Goal: Task Accomplishment & Management: Complete application form

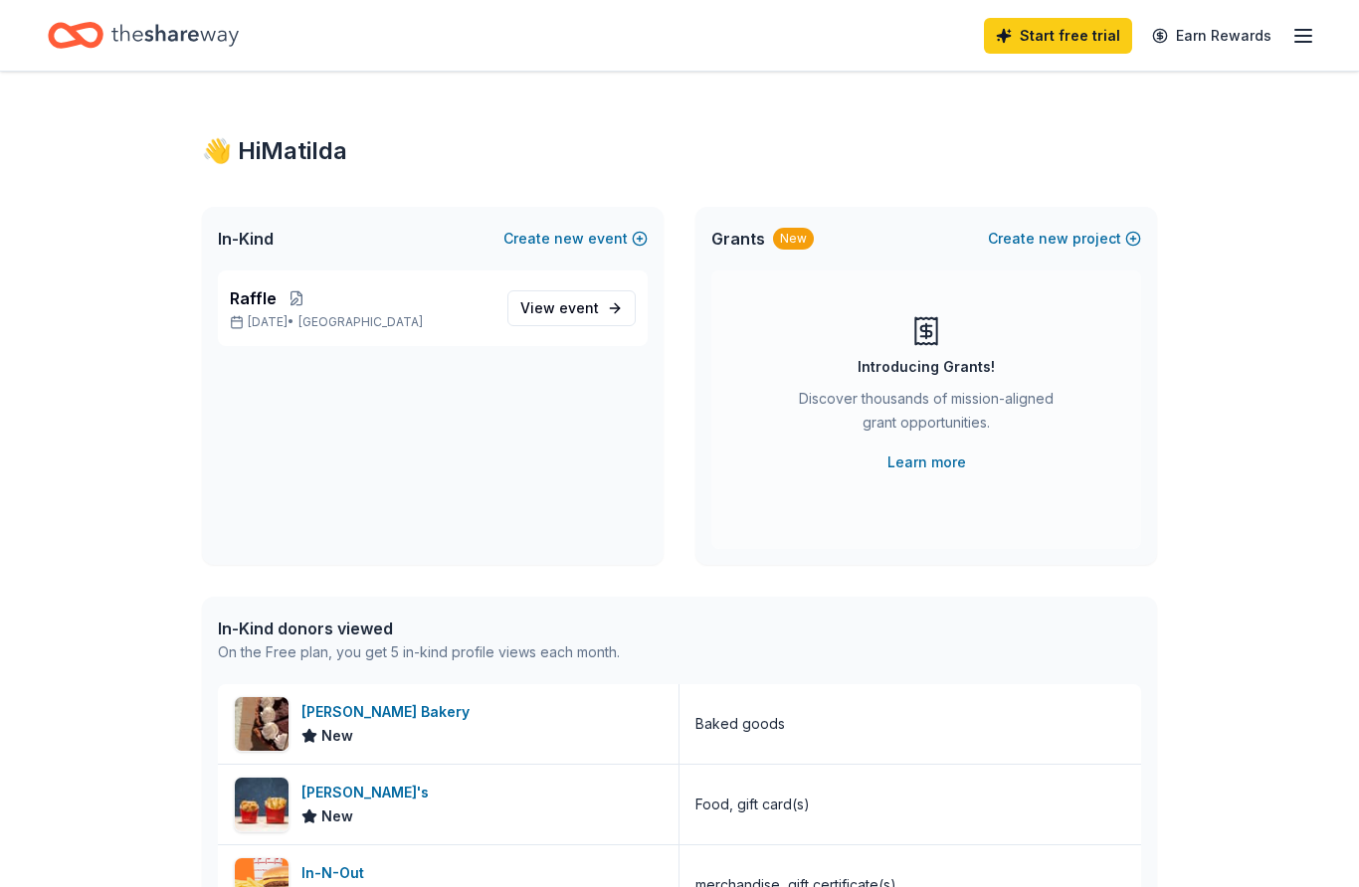
click at [573, 317] on span "View event" at bounding box center [559, 308] width 79 height 24
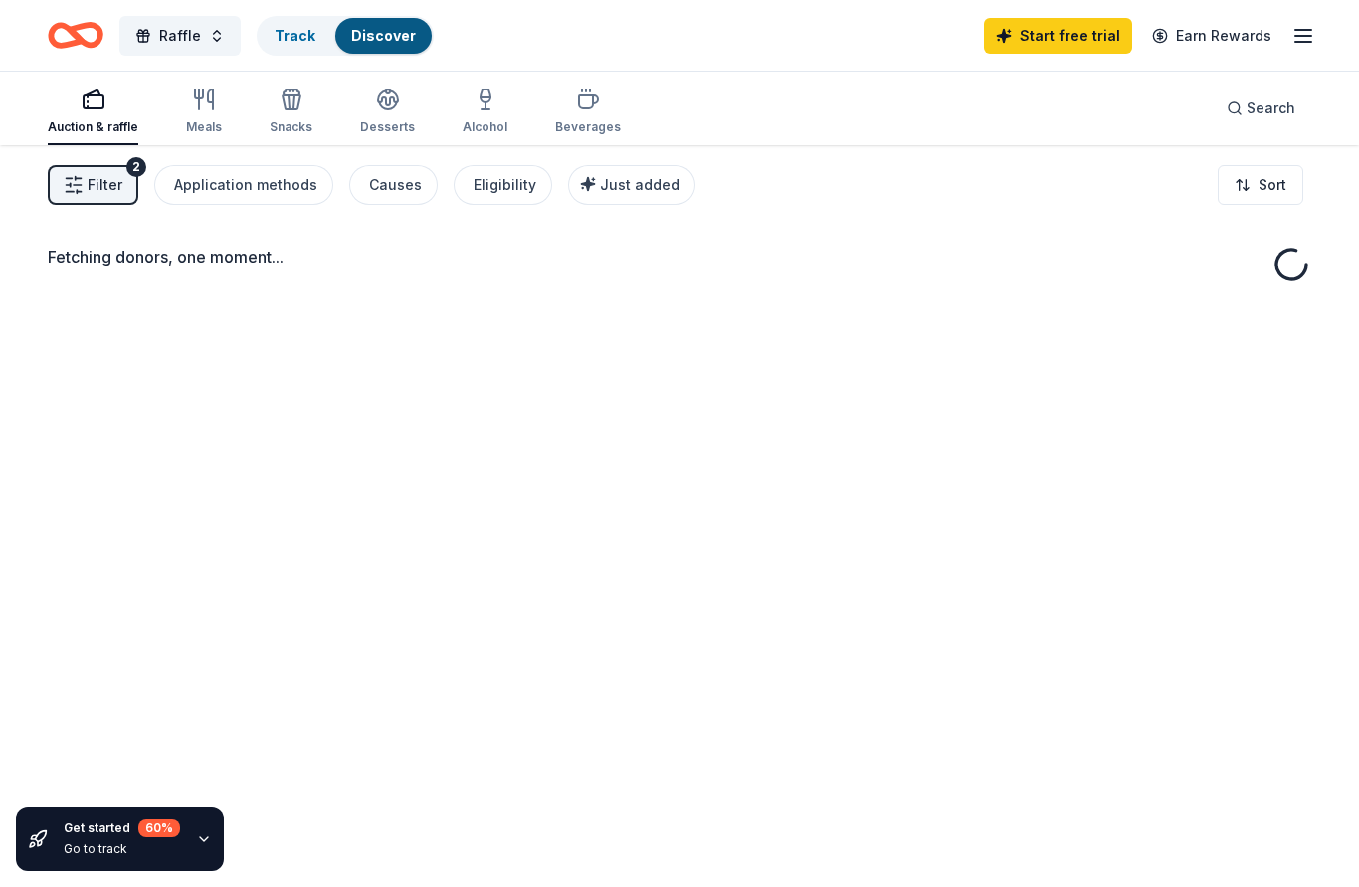
click at [561, 316] on div "Fetching donors, one moment..." at bounding box center [679, 588] width 1359 height 887
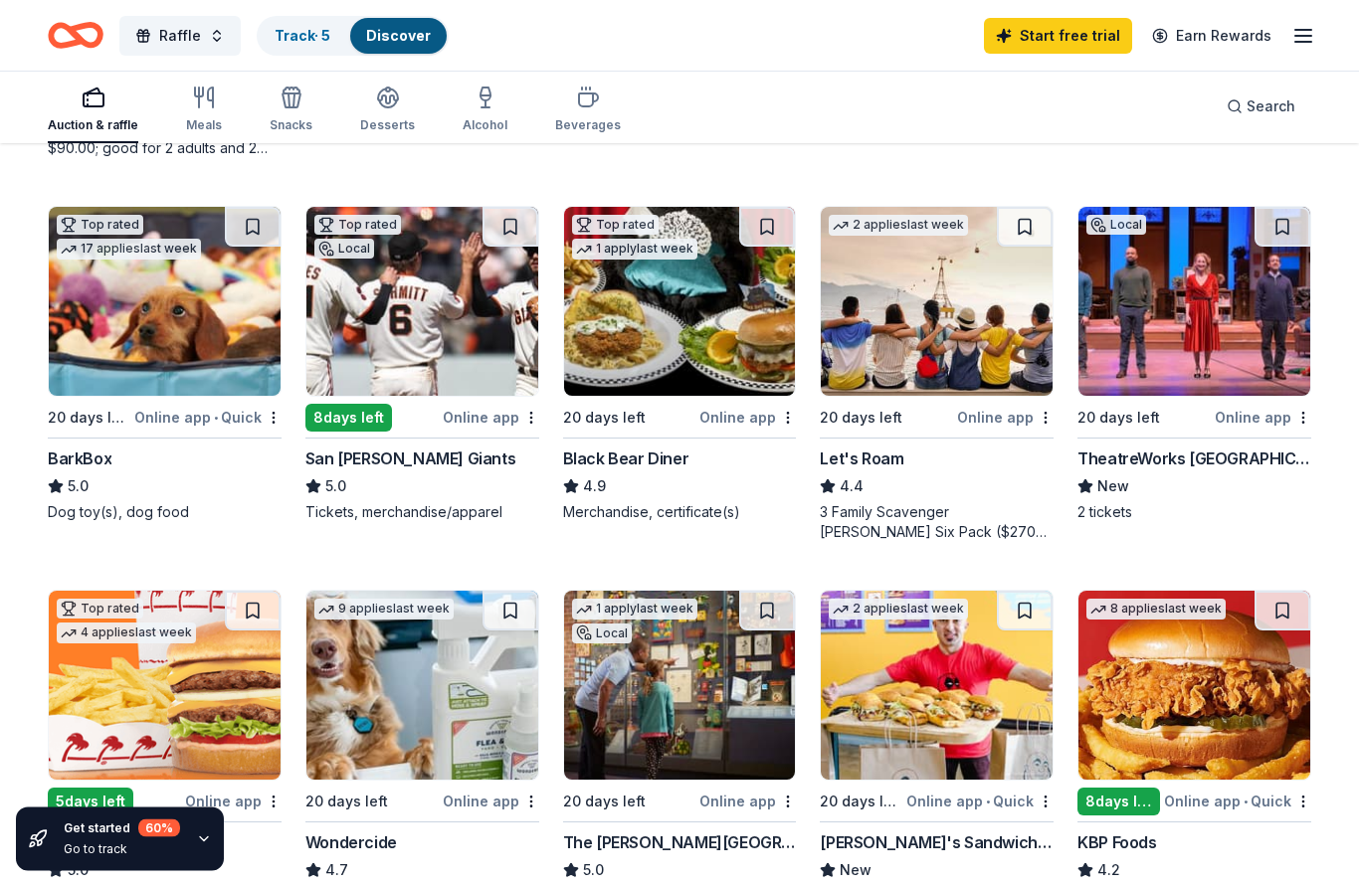
scroll to position [544, 0]
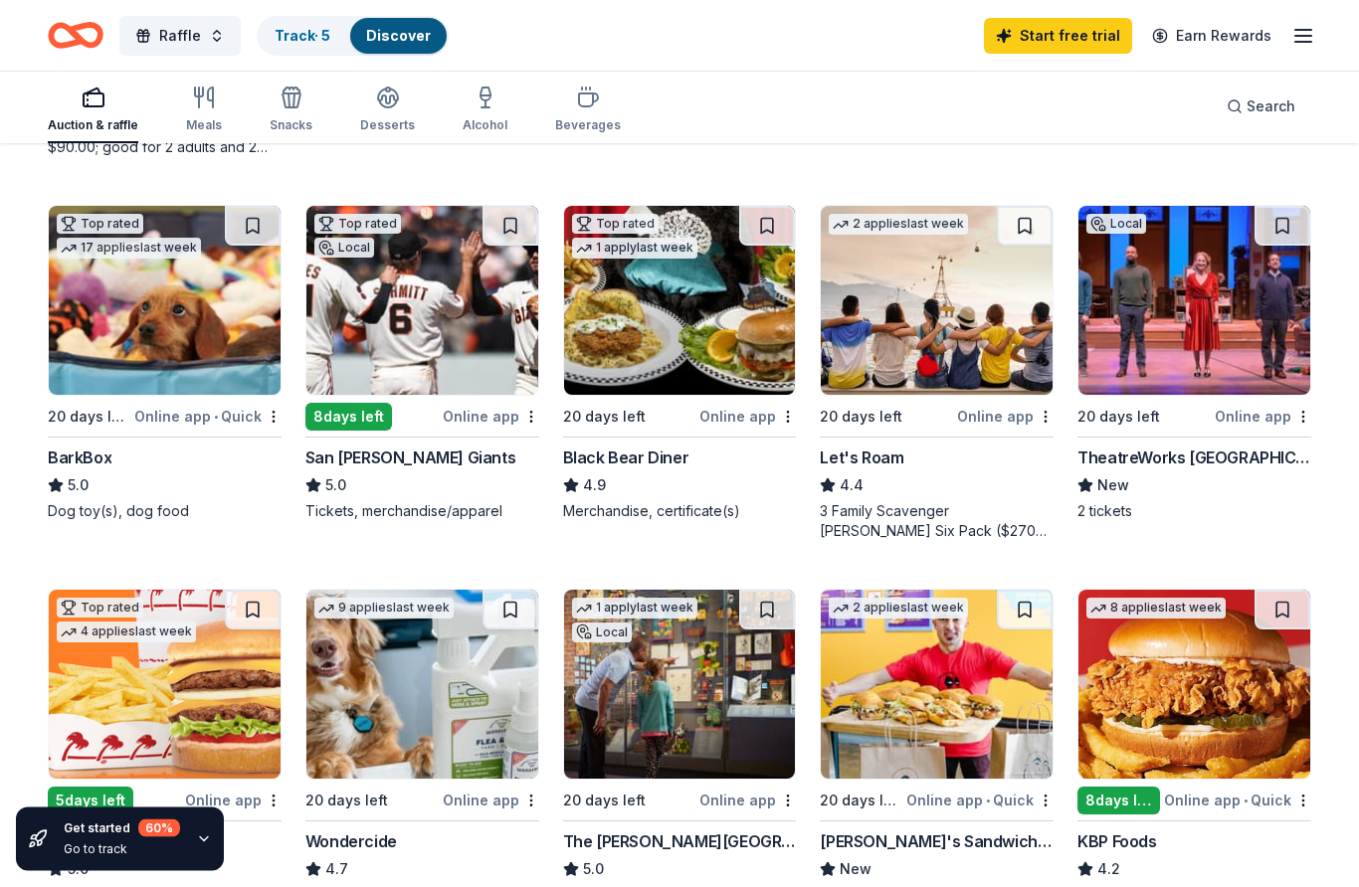
click at [482, 393] on img at bounding box center [422, 301] width 232 height 189
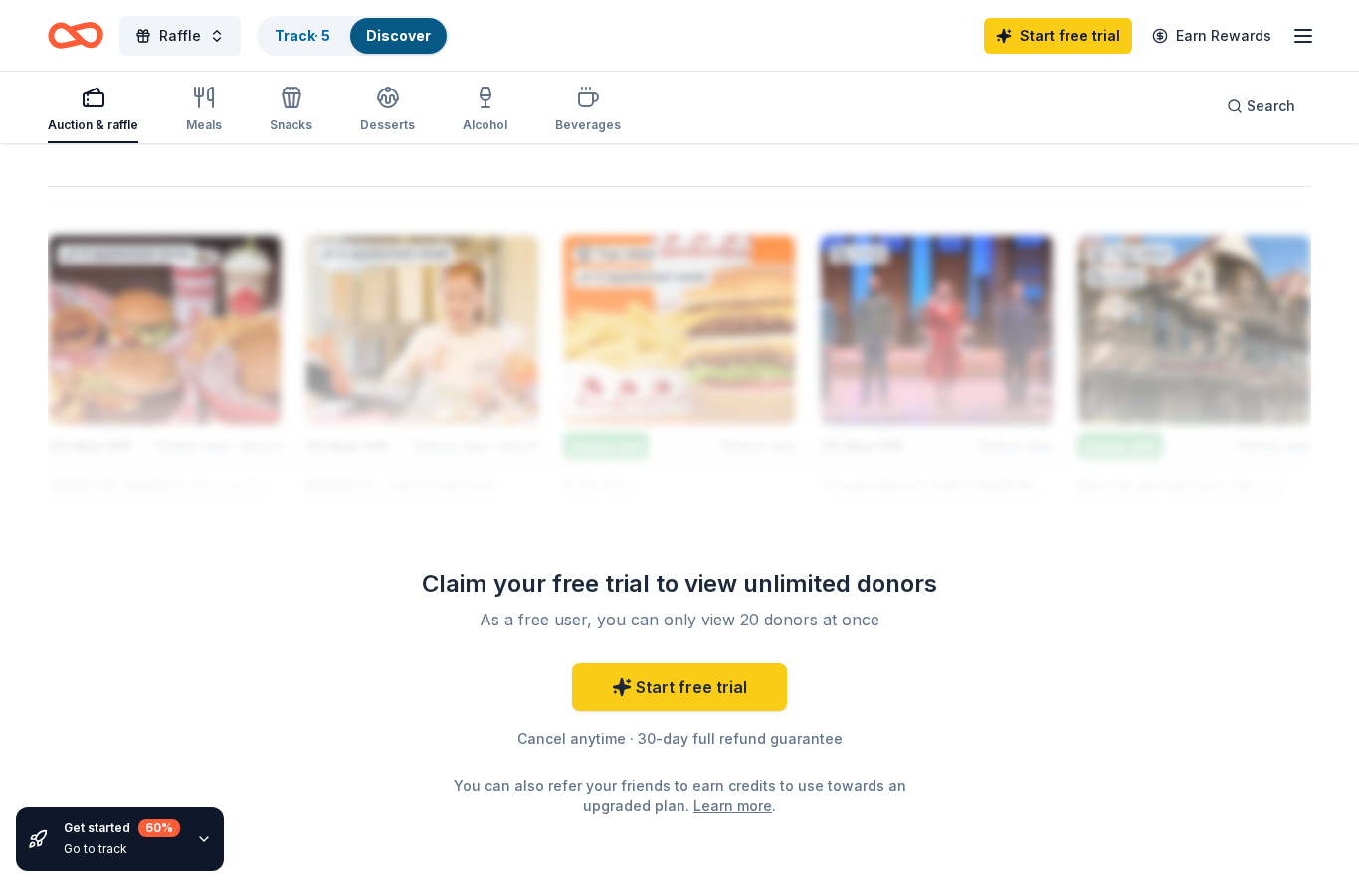
scroll to position [1709, 0]
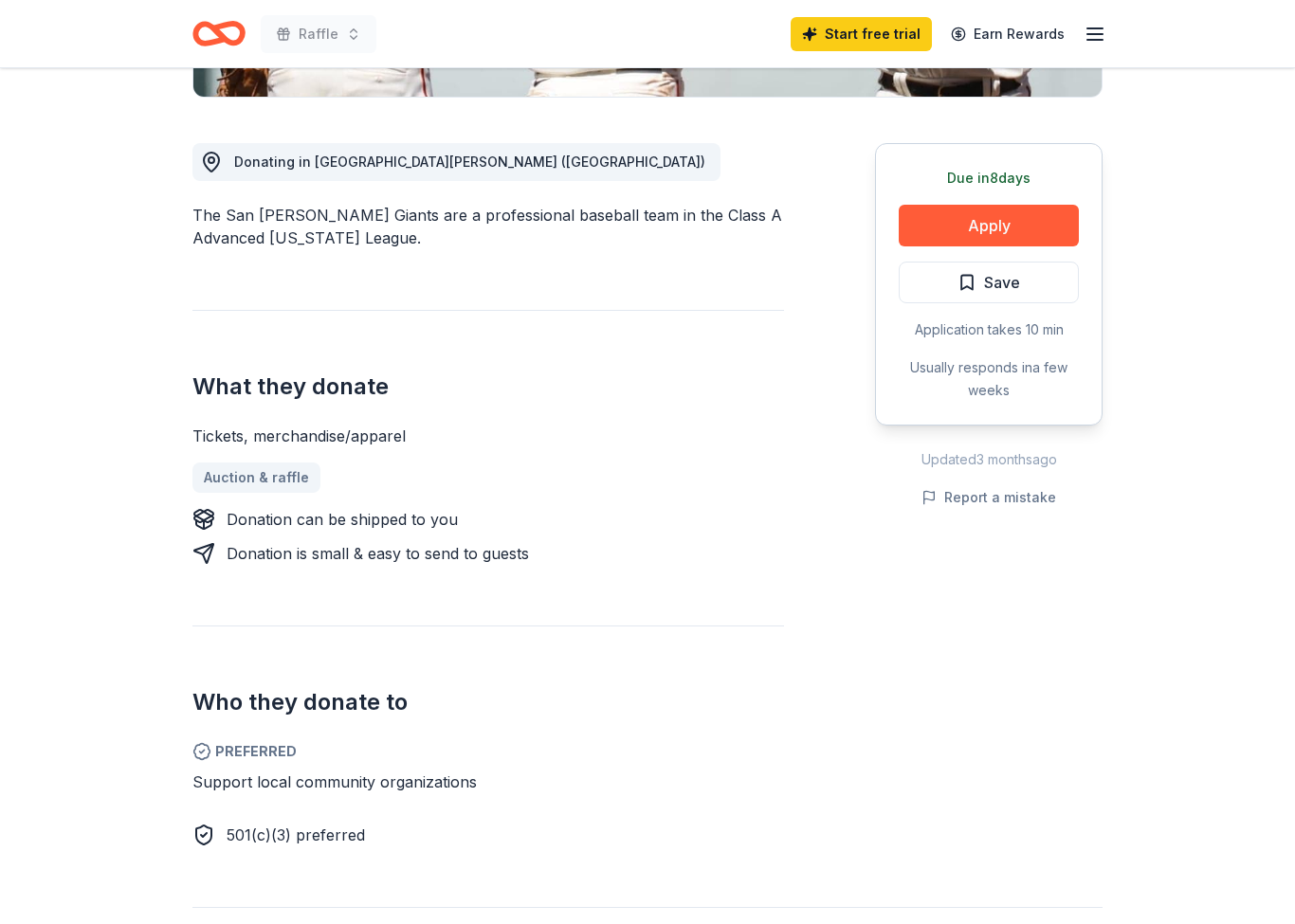
scroll to position [470, 0]
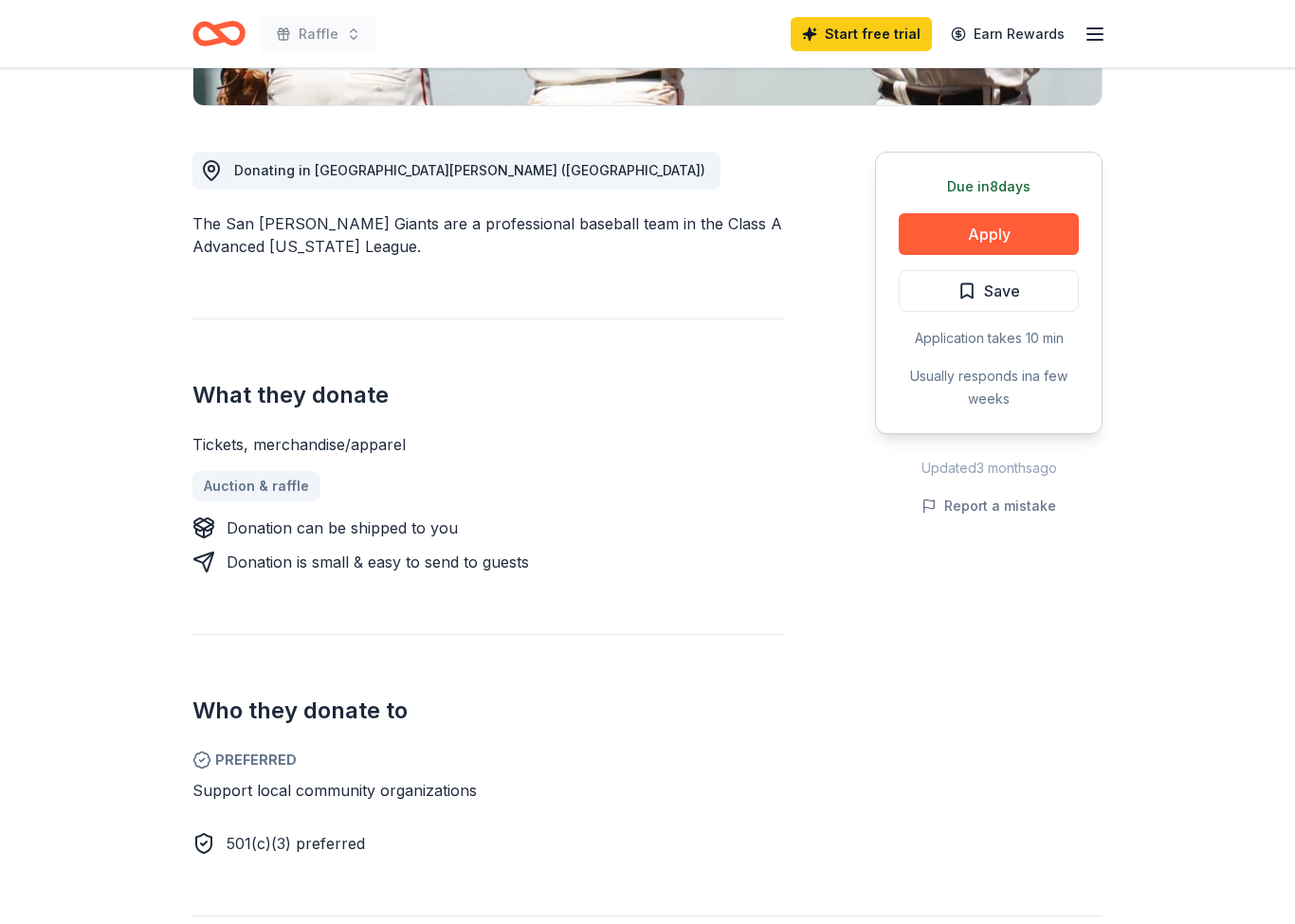
click at [1001, 236] on button "Apply" at bounding box center [988, 234] width 180 height 42
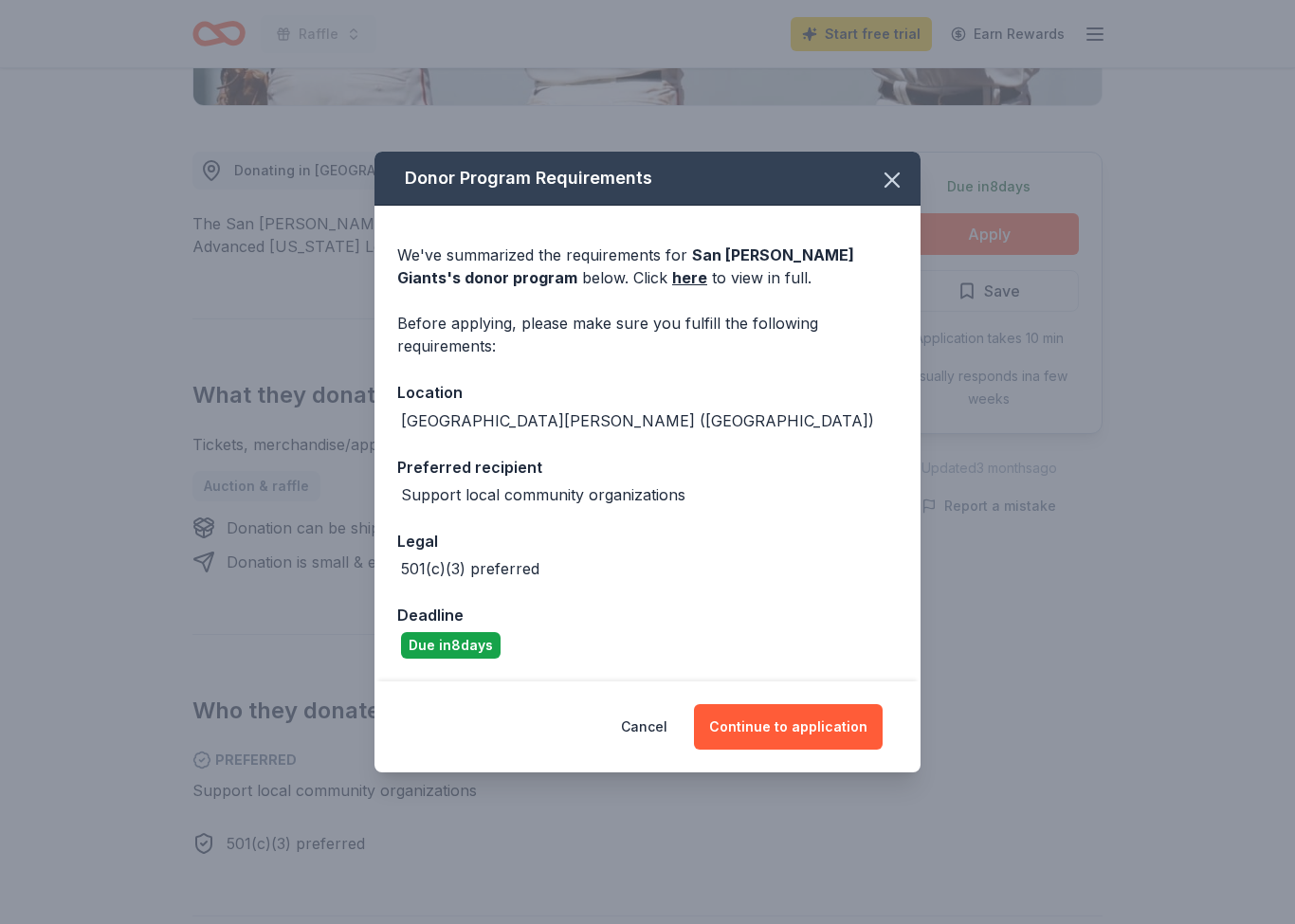
click at [805, 741] on button "Continue to application" at bounding box center [788, 727] width 189 height 46
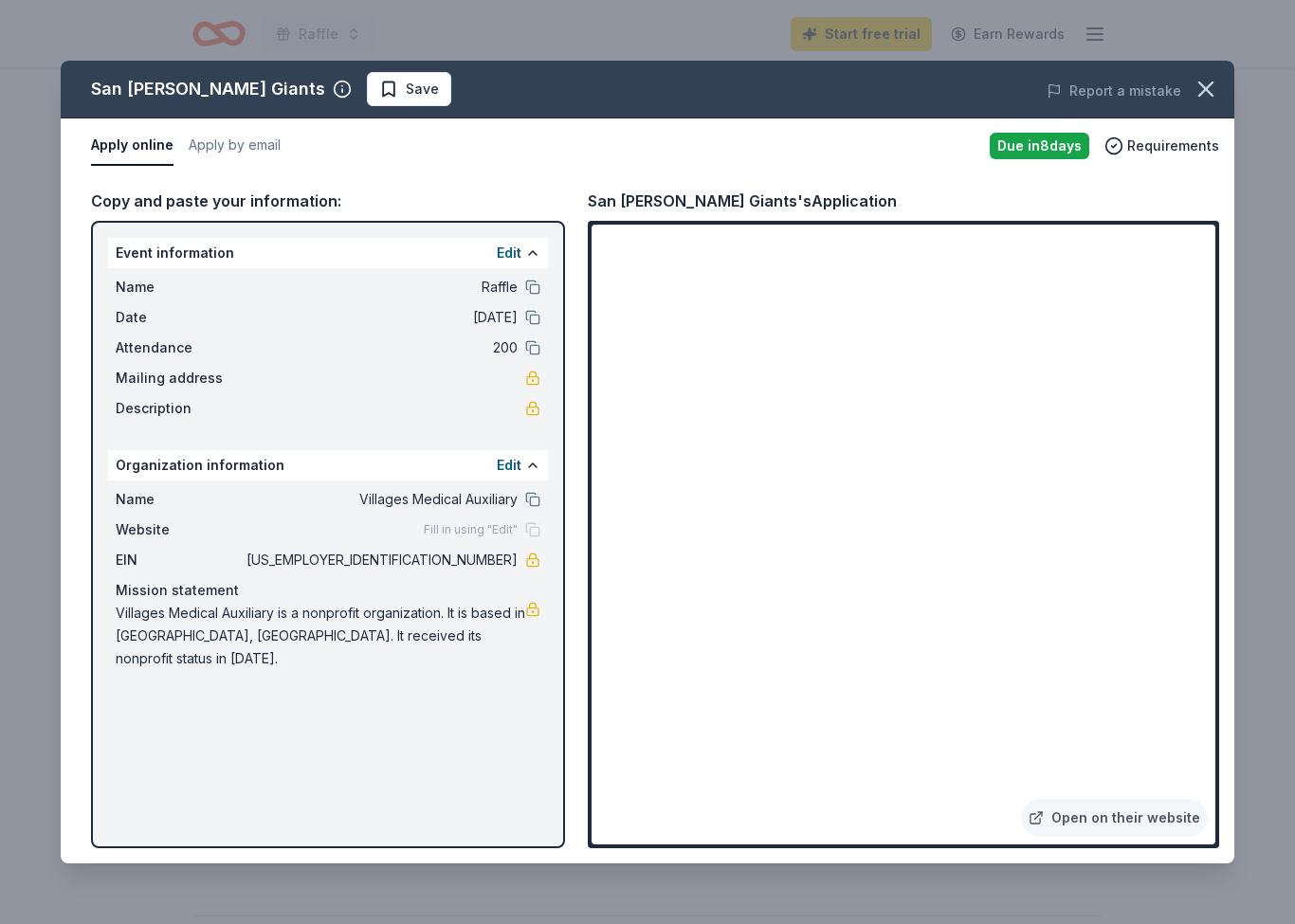
scroll to position [461, 0]
click at [527, 499] on button at bounding box center [533, 499] width 15 height 15
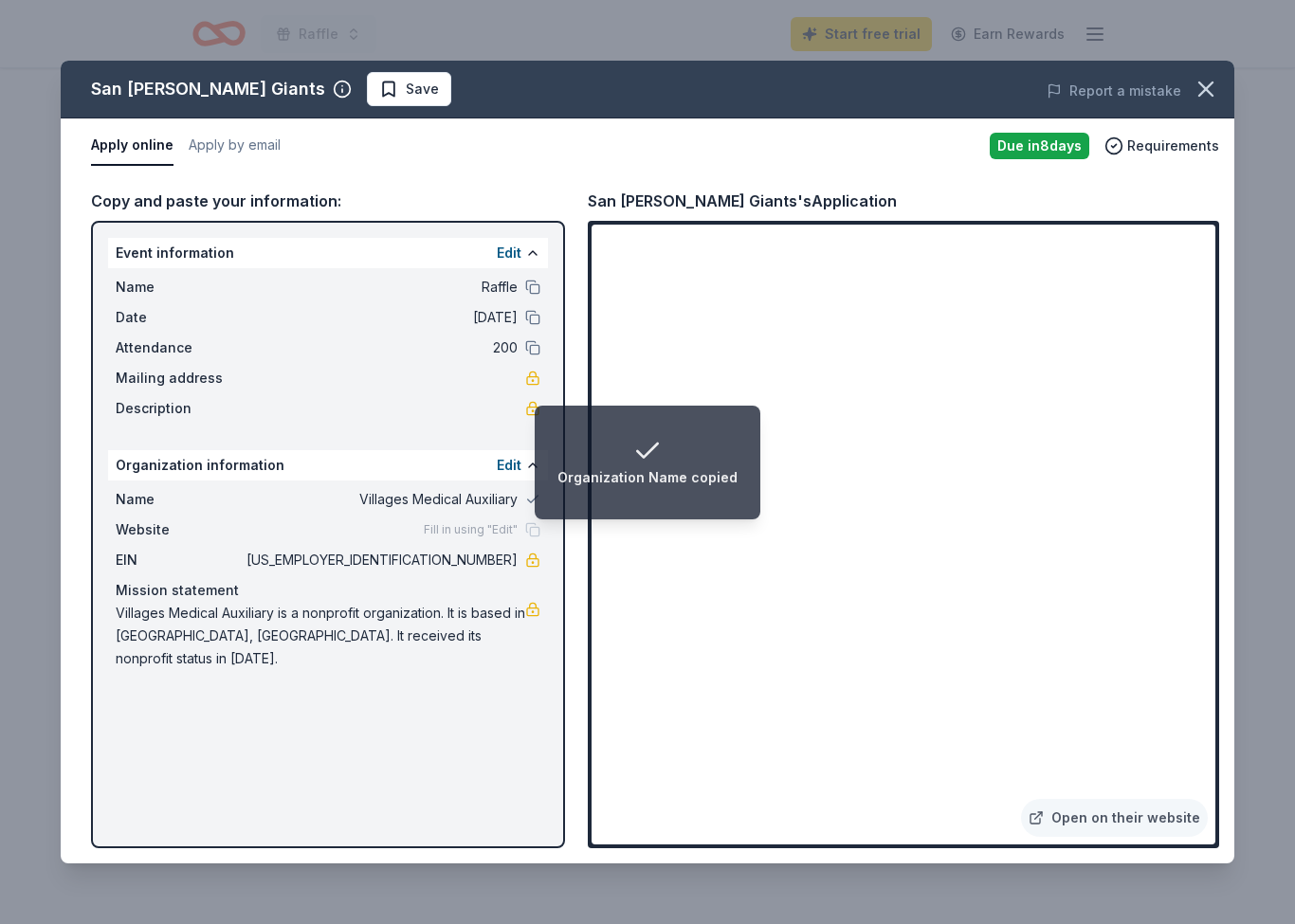
click at [463, 500] on span "Villages Medical Auxiliary" at bounding box center [380, 499] width 275 height 23
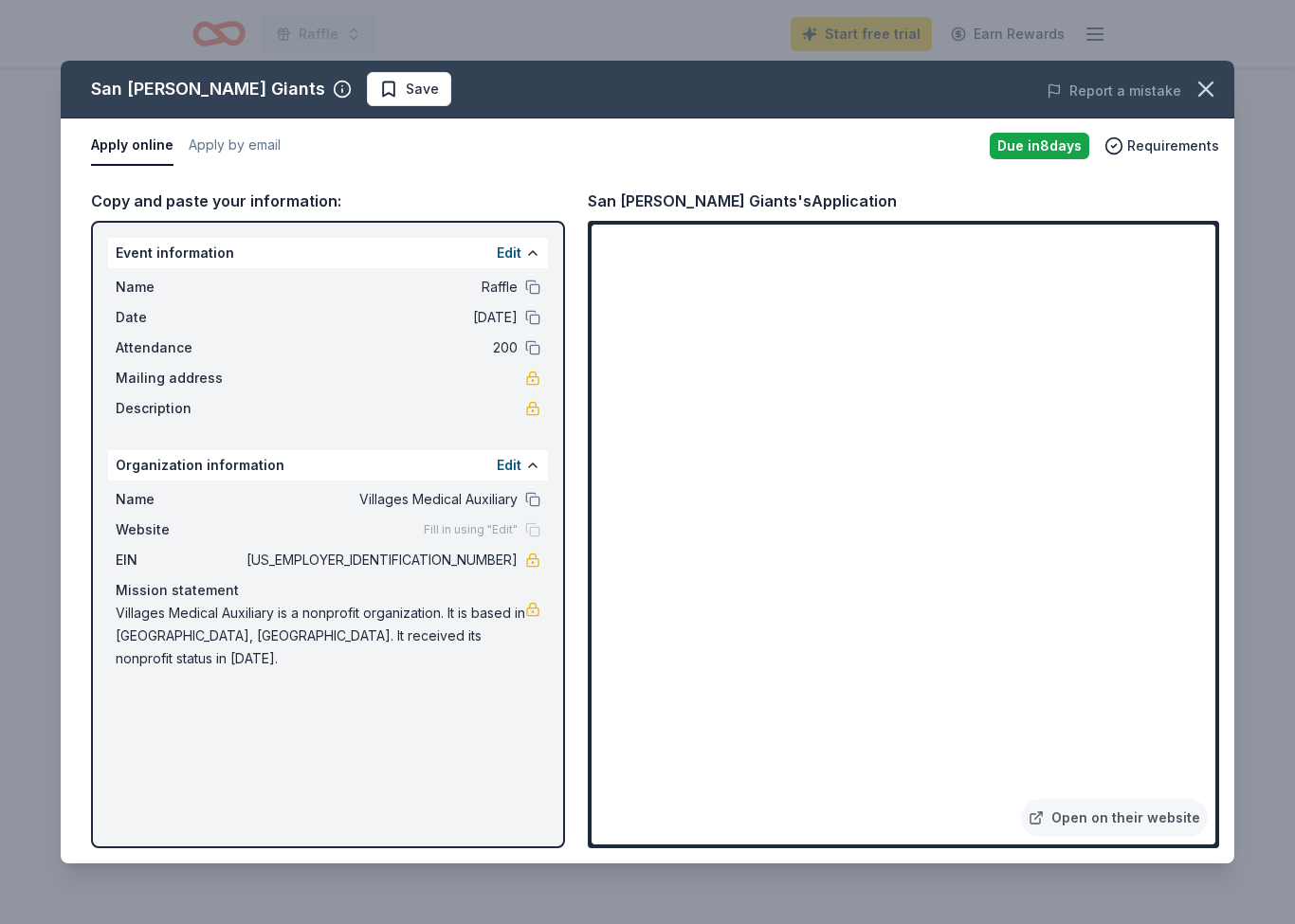
click at [1214, 62] on div "San [PERSON_NAME] Giants Save Report a mistake" at bounding box center [648, 90] width 1174 height 58
click at [1210, 106] on button "button" at bounding box center [1206, 90] width 42 height 42
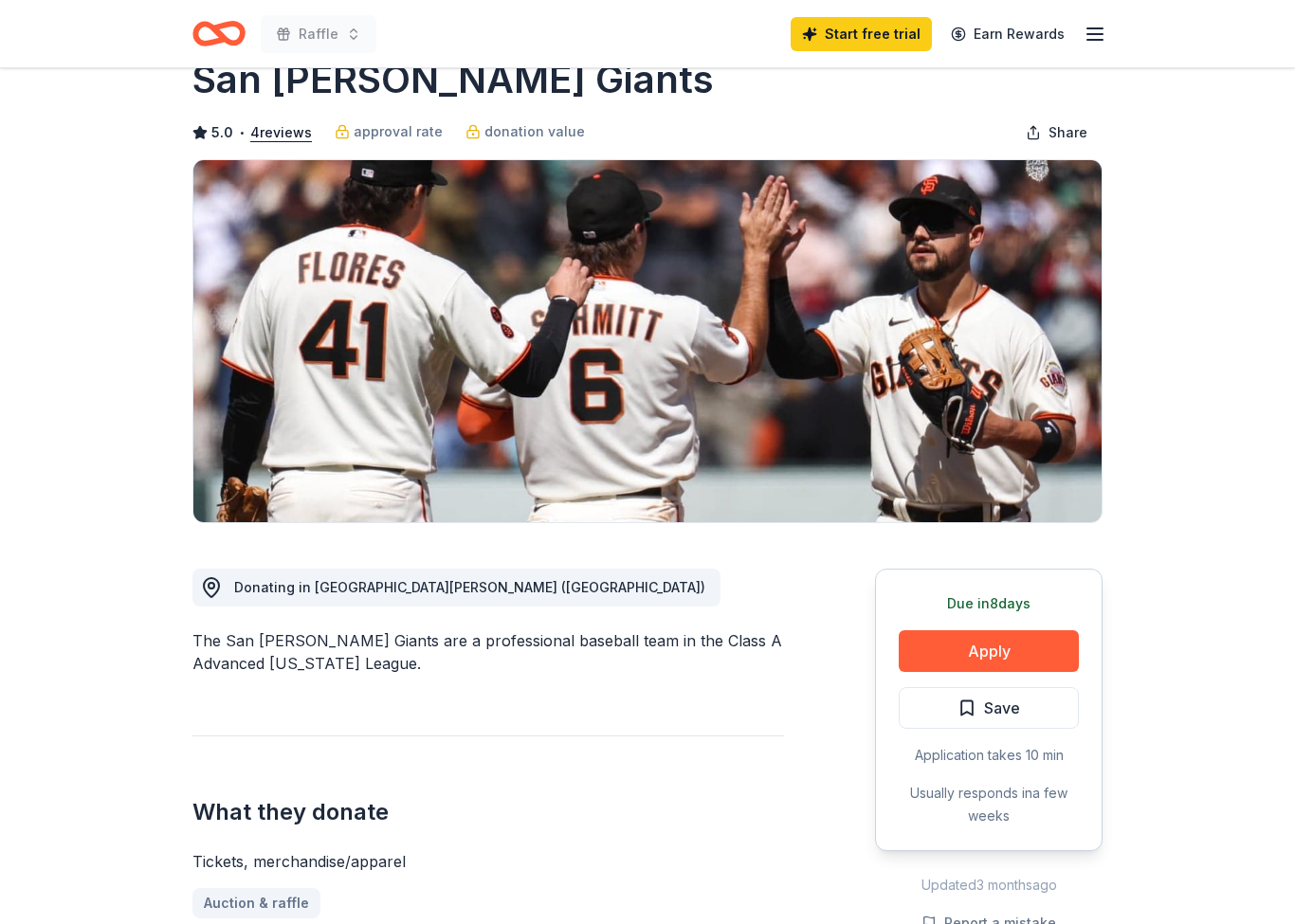
scroll to position [0, 0]
